Goal: Book appointment/travel/reservation: Book appointment/travel/reservation

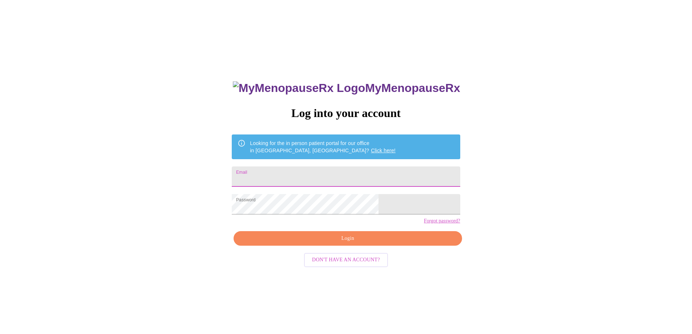
click at [366, 166] on input "Email" at bounding box center [346, 176] width 228 height 20
type input "pasun3@hotmail.com"
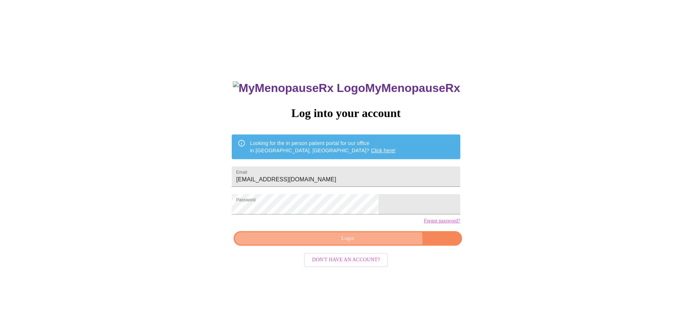
click at [369, 243] on span "Login" at bounding box center [347, 238] width 211 height 9
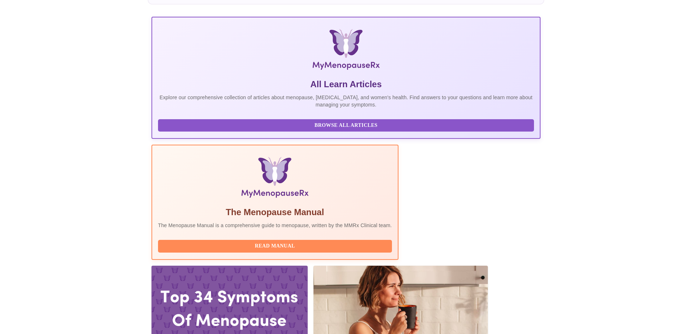
scroll to position [94, 0]
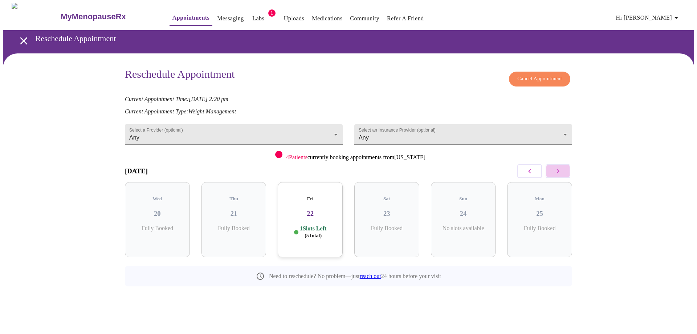
click at [562, 170] on button "button" at bounding box center [558, 171] width 25 height 14
click at [239, 215] on div "Tue 26 5 Slots Left ( 31 Total)" at bounding box center [234, 219] width 65 height 75
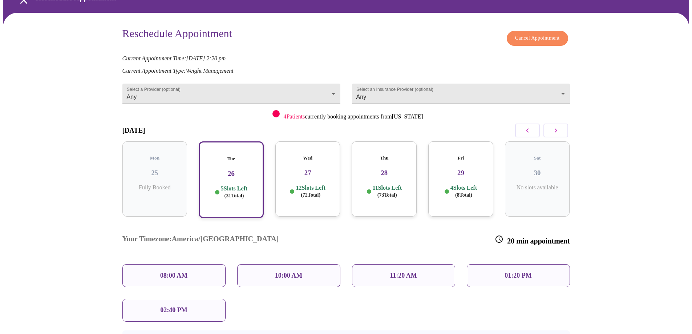
scroll to position [41, 0]
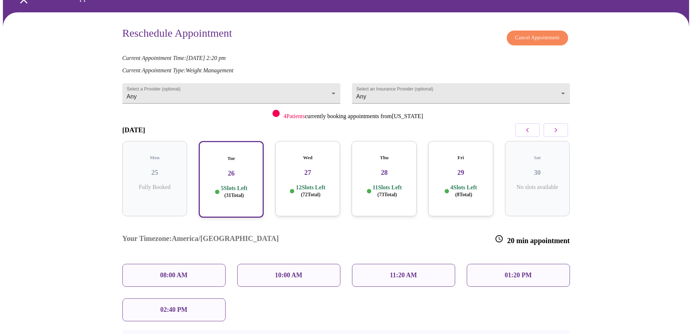
click at [285, 264] on div "10:00 AM" at bounding box center [288, 275] width 103 height 23
click at [297, 271] on p "10:00 AM" at bounding box center [289, 275] width 28 height 8
click at [302, 264] on div "10:00 AM" at bounding box center [288, 275] width 103 height 23
click at [299, 271] on p "10:00 AM" at bounding box center [289, 275] width 28 height 8
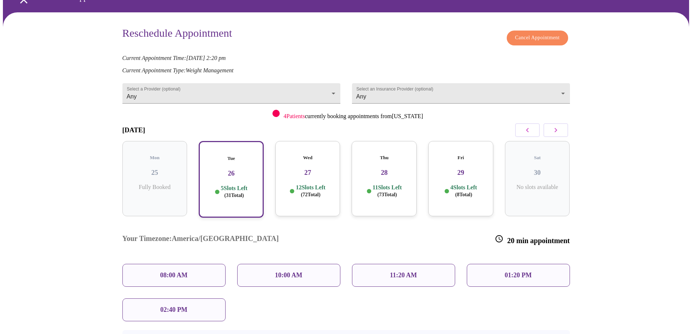
click at [265, 264] on div "10:00 AM" at bounding box center [288, 275] width 103 height 23
click at [297, 270] on div "Your Timezone: America/Chicago 20 min appointment 08:00 AM 10:00 AM 11:20 AM 01…" at bounding box center [346, 271] width 459 height 109
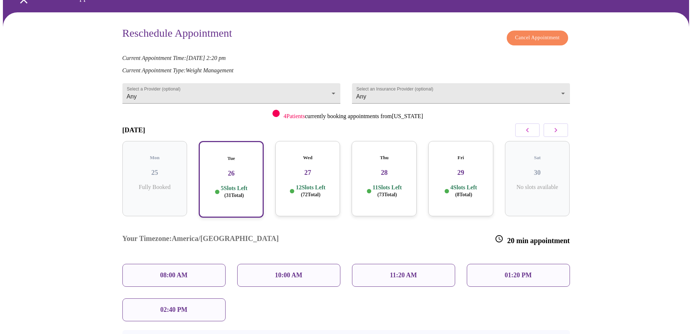
click at [396, 264] on div "11:20 AM" at bounding box center [403, 275] width 103 height 23
click at [399, 271] on p "11:20 AM" at bounding box center [403, 275] width 27 height 8
click at [297, 271] on p "10:00 AM" at bounding box center [289, 275] width 28 height 8
click at [291, 271] on p "10:00 AM" at bounding box center [289, 275] width 28 height 8
click at [241, 184] on p "5 Slots Left ( 31 Total)" at bounding box center [234, 191] width 27 height 14
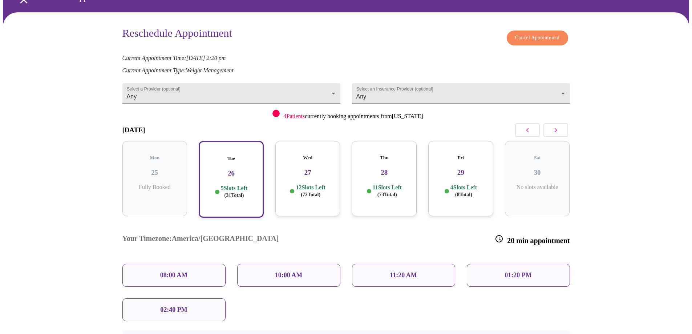
click at [311, 264] on div "10:00 AM" at bounding box center [288, 275] width 103 height 23
click at [305, 264] on div "10:00 AM" at bounding box center [288, 275] width 103 height 23
click at [296, 271] on p "10:00 AM" at bounding box center [289, 275] width 28 height 8
click at [295, 271] on p "10:00 AM" at bounding box center [289, 275] width 28 height 8
click at [235, 192] on span "( 31 Total)" at bounding box center [234, 194] width 20 height 5
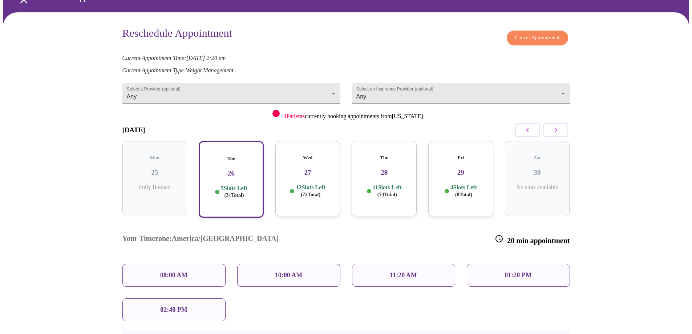
click at [280, 271] on p "10:00 AM" at bounding box center [289, 275] width 28 height 8
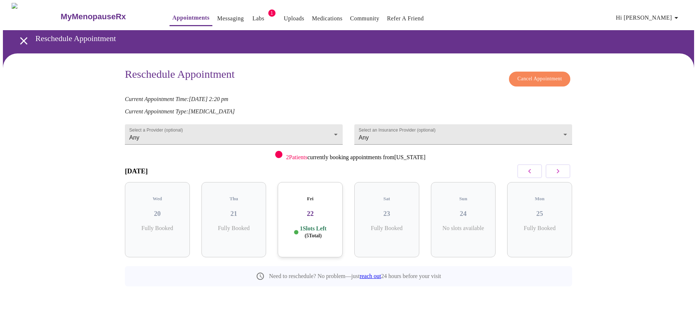
click at [559, 173] on icon "button" at bounding box center [558, 171] width 9 height 9
click at [214, 215] on div "Tue 26 5 Slots Left ( 31 Total)" at bounding box center [234, 219] width 65 height 75
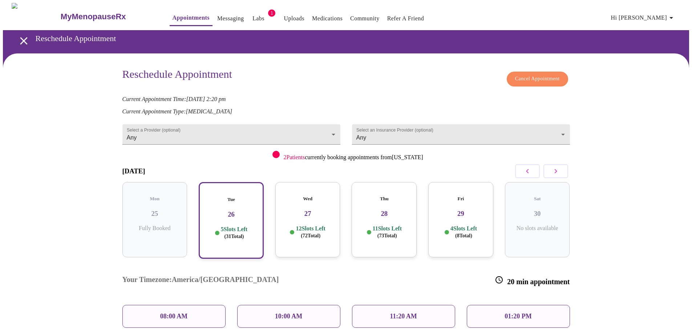
click at [242, 210] on h3 "26" at bounding box center [231, 214] width 52 height 8
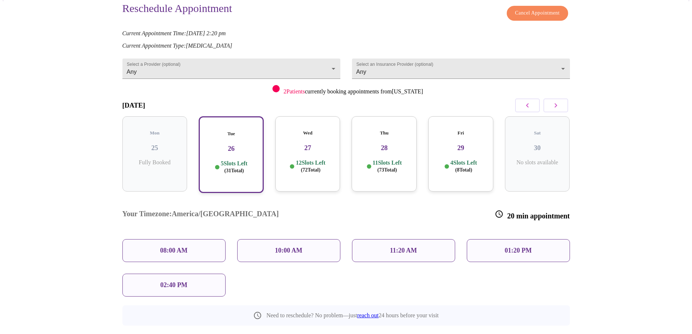
scroll to position [68, 0]
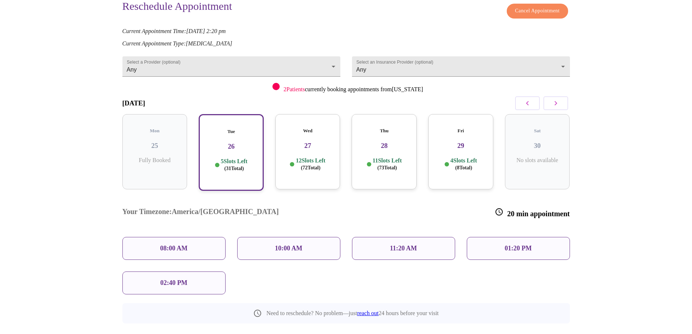
click at [297, 244] on p "10:00 AM" at bounding box center [289, 248] width 28 height 8
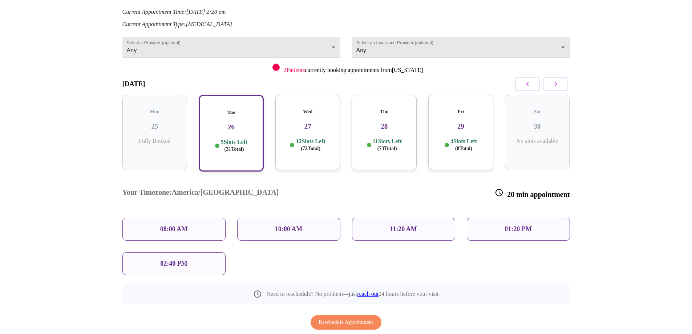
scroll to position [97, 0]
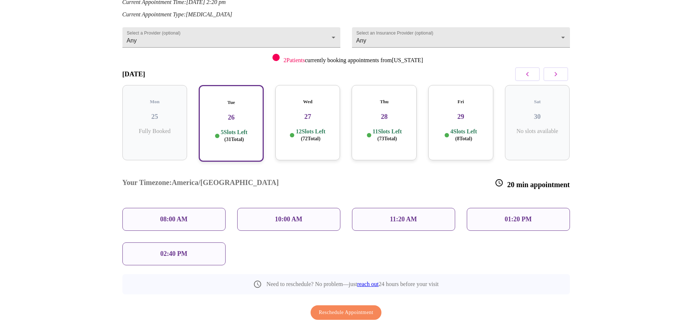
click at [346, 308] on span "Reschedule Appointment" at bounding box center [346, 312] width 54 height 9
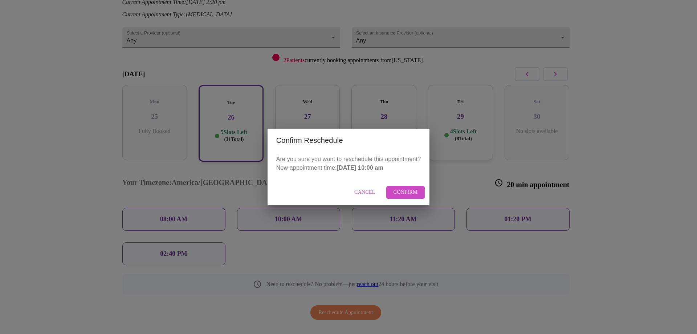
click at [357, 192] on span "Cancel" at bounding box center [364, 192] width 21 height 9
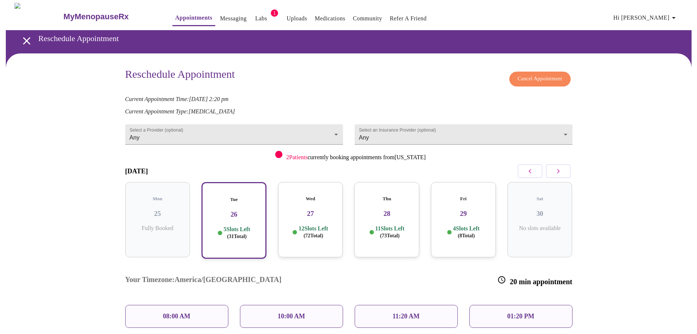
scroll to position [73, 0]
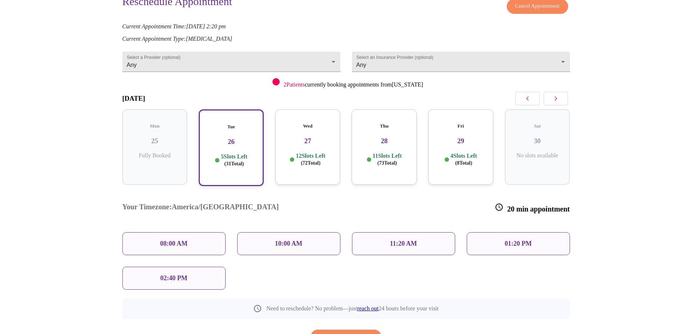
click at [292, 240] on p "10:00 AM" at bounding box center [289, 244] width 28 height 8
click at [246, 158] on p "5 Slots Left ( 31 Total)" at bounding box center [234, 160] width 27 height 14
click at [296, 240] on p "10:00 AM" at bounding box center [289, 244] width 28 height 8
click at [303, 160] on span "( 72 Total)" at bounding box center [311, 162] width 20 height 5
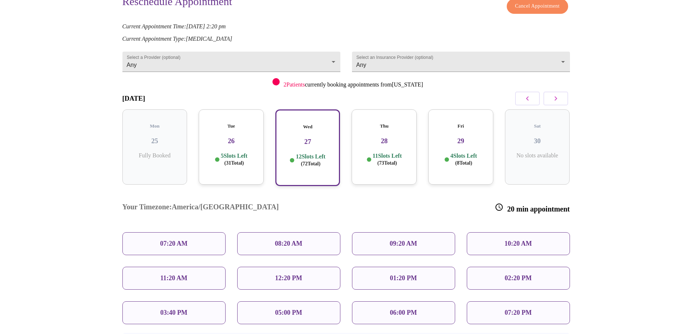
click at [224, 152] on p "5 Slots Left ( 31 Total)" at bounding box center [234, 159] width 27 height 14
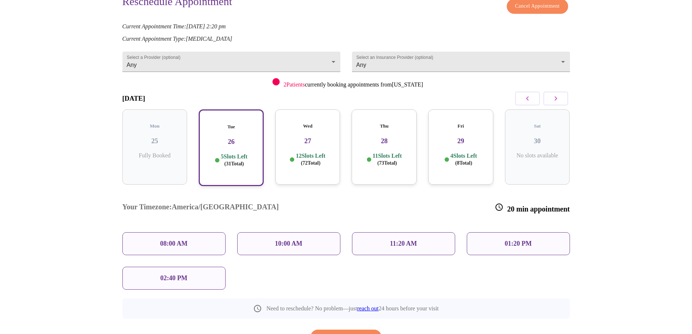
click at [290, 240] on p "10:00 AM" at bounding box center [289, 244] width 28 height 8
click at [359, 332] on span "Reschedule Appointment" at bounding box center [346, 336] width 54 height 9
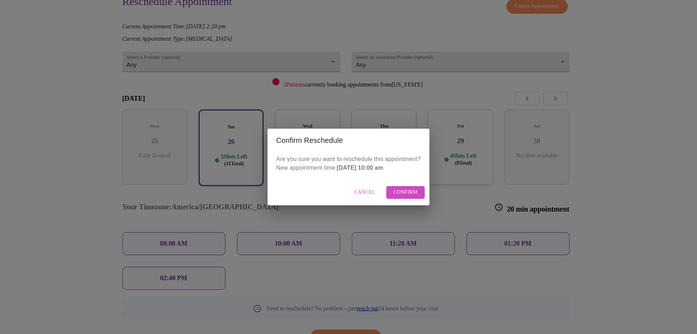
click at [404, 192] on span "Confirm" at bounding box center [406, 192] width 24 height 9
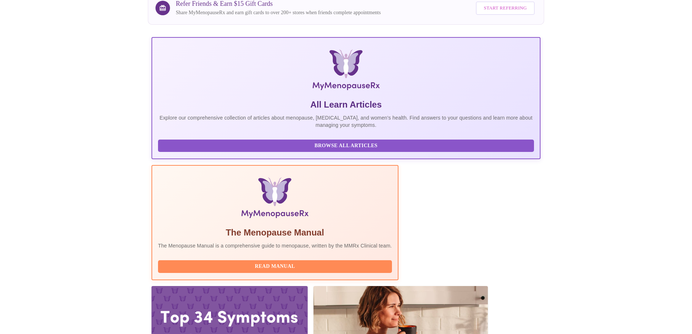
scroll to position [109, 0]
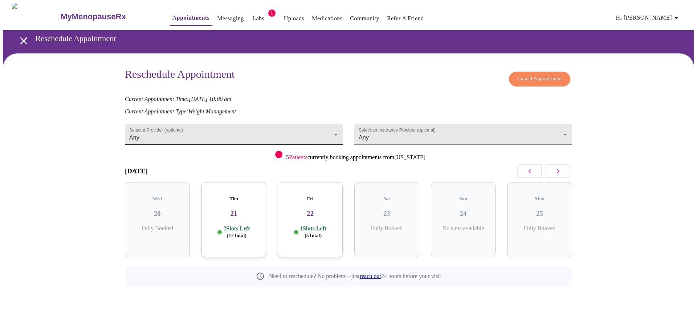
click at [225, 133] on body "MyMenopauseRx Appointments Messaging Labs 1 Uploads Medications Community Refer…" at bounding box center [348, 161] width 691 height 316
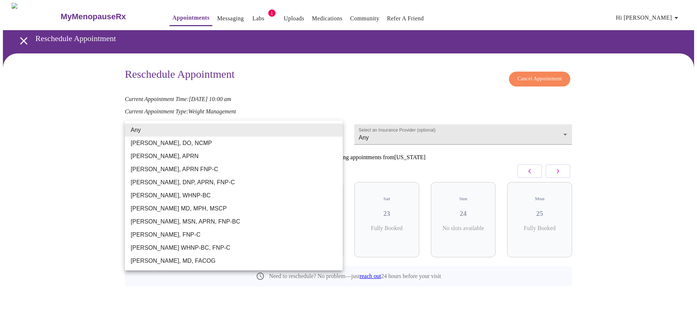
click at [173, 221] on li "[PERSON_NAME], MSN, APRN, FNP-BC" at bounding box center [234, 221] width 218 height 13
type input "[PERSON_NAME], MSN, APRN, FNP-BC"
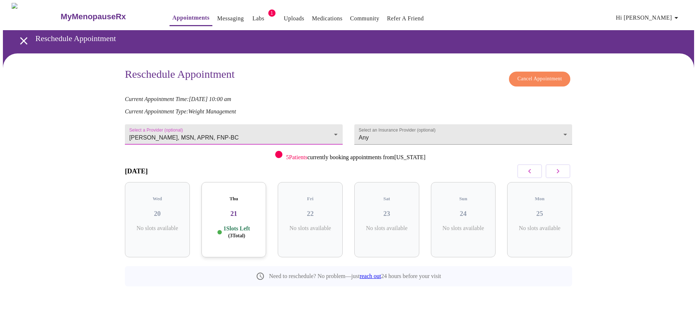
click at [562, 167] on icon "button" at bounding box center [558, 171] width 9 height 9
click at [532, 169] on icon "button" at bounding box center [529, 171] width 9 height 9
click at [557, 170] on icon "button" at bounding box center [558, 171] width 9 height 9
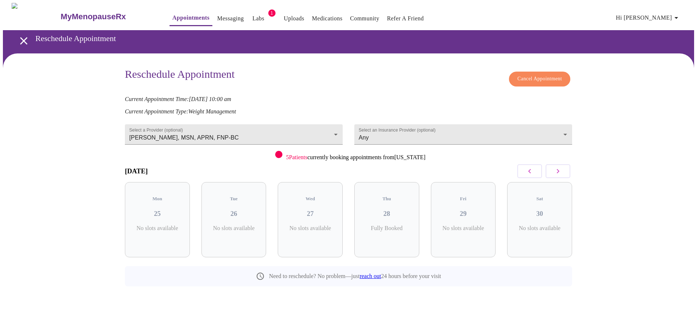
click at [556, 169] on icon "button" at bounding box center [558, 171] width 9 height 9
click at [467, 210] on h3 "04" at bounding box center [463, 214] width 53 height 8
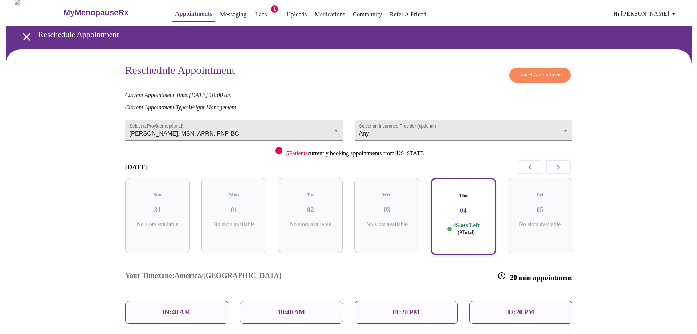
scroll to position [31, 0]
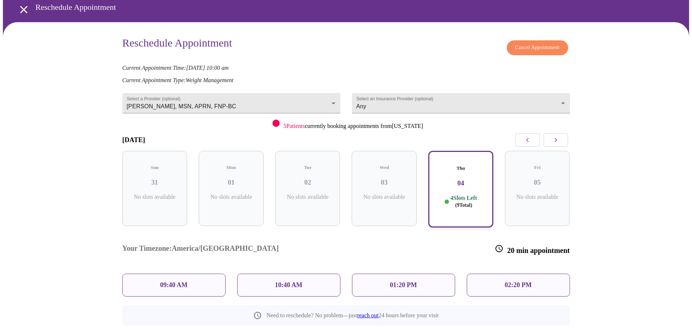
click at [184, 281] on p "09:40 AM" at bounding box center [174, 285] width 28 height 8
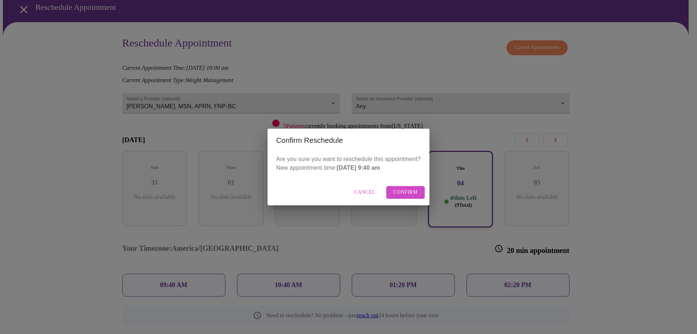
click at [403, 188] on span "Confirm" at bounding box center [406, 192] width 24 height 9
